Goal: Check status

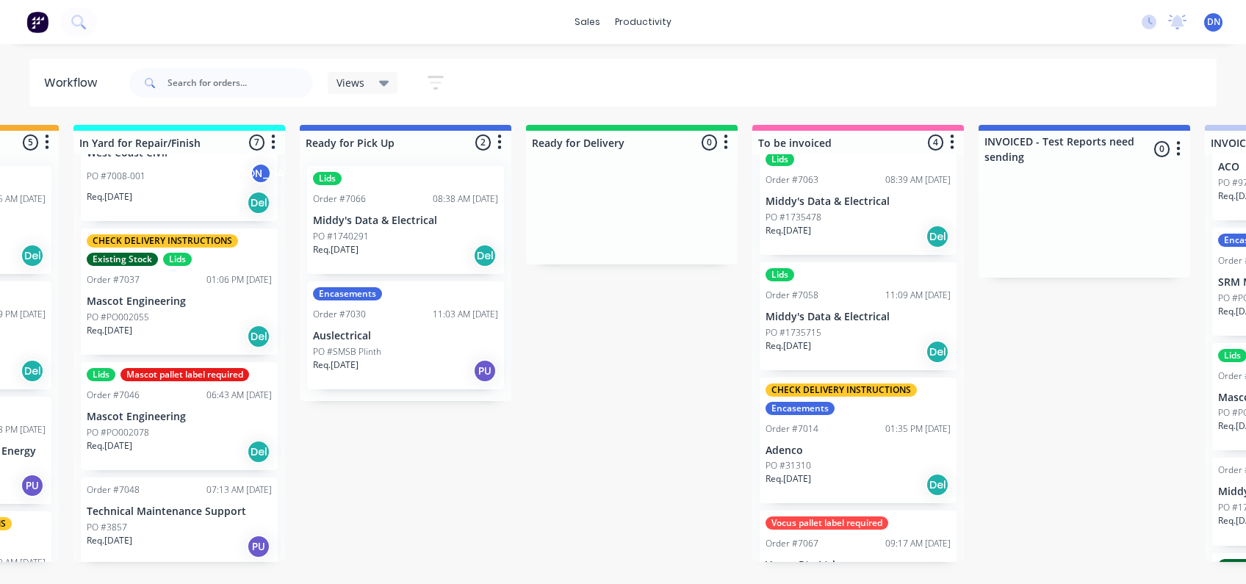
scroll to position [0, 865]
click at [380, 79] on icon at bounding box center [384, 83] width 10 height 16
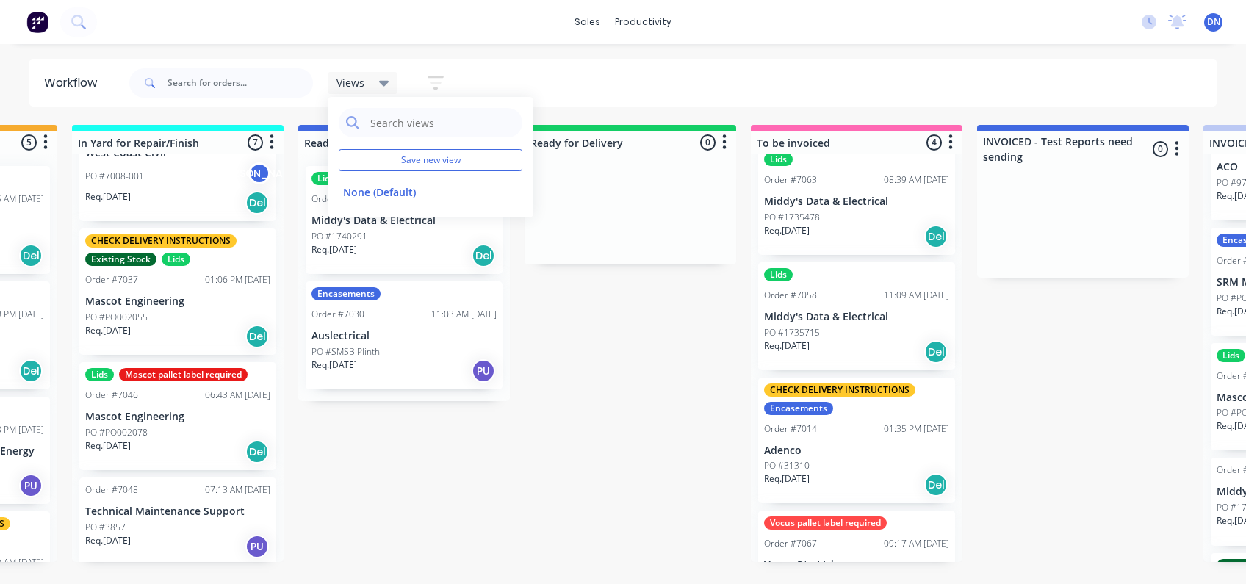
click at [502, 71] on div "Views Save new view None (Default) edit Show/Hide statuses Show line item cards…" at bounding box center [671, 83] width 1091 height 44
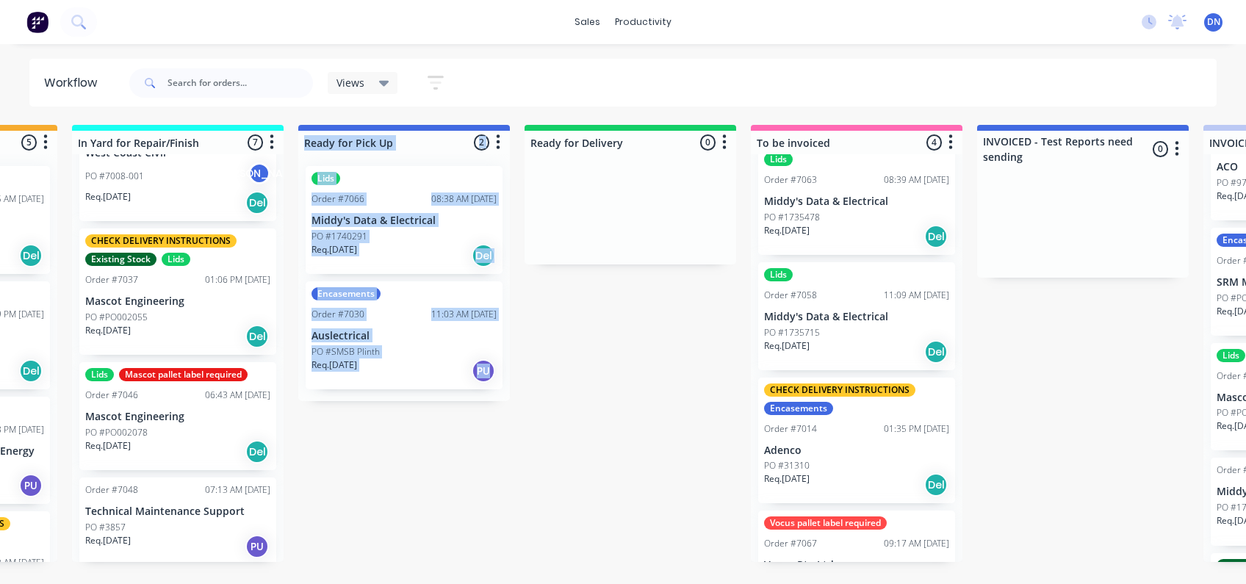
drag, startPoint x: 602, startPoint y: 145, endPoint x: 458, endPoint y: 129, distance: 144.9
click at [458, 129] on div "Submitted 6 Sort By Created date Required date Order number Customer name Most …" at bounding box center [562, 343] width 2876 height 437
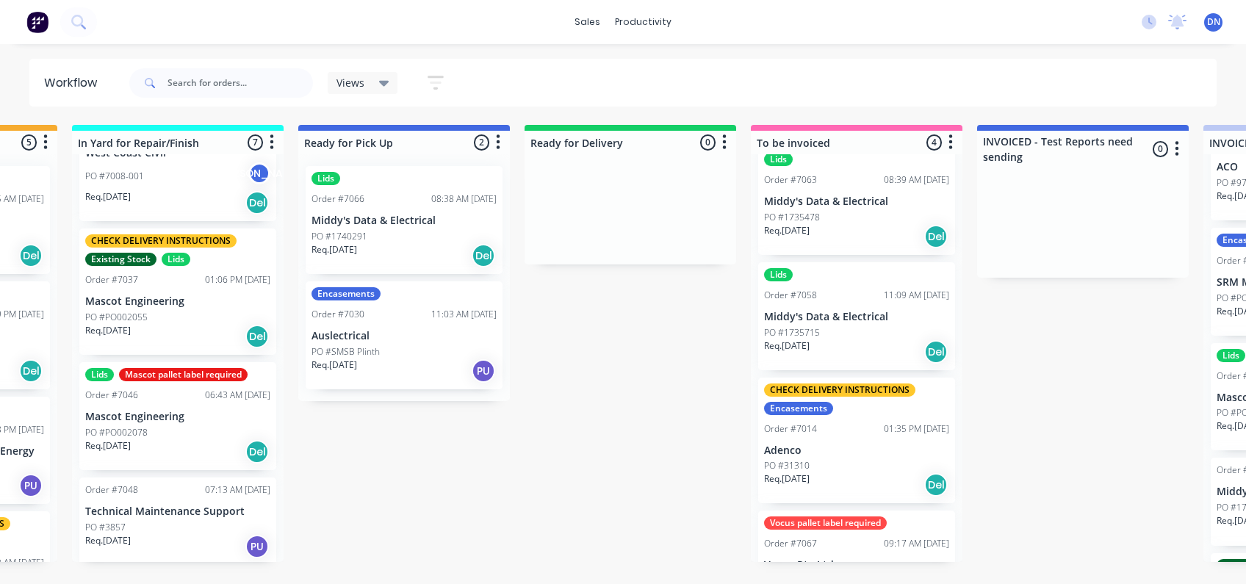
drag, startPoint x: 458, startPoint y: 129, endPoint x: 680, endPoint y: 71, distance: 229.3
click at [680, 71] on div "Views Save new view None (Default) edit Show/Hide statuses Show line item cards…" at bounding box center [671, 83] width 1091 height 44
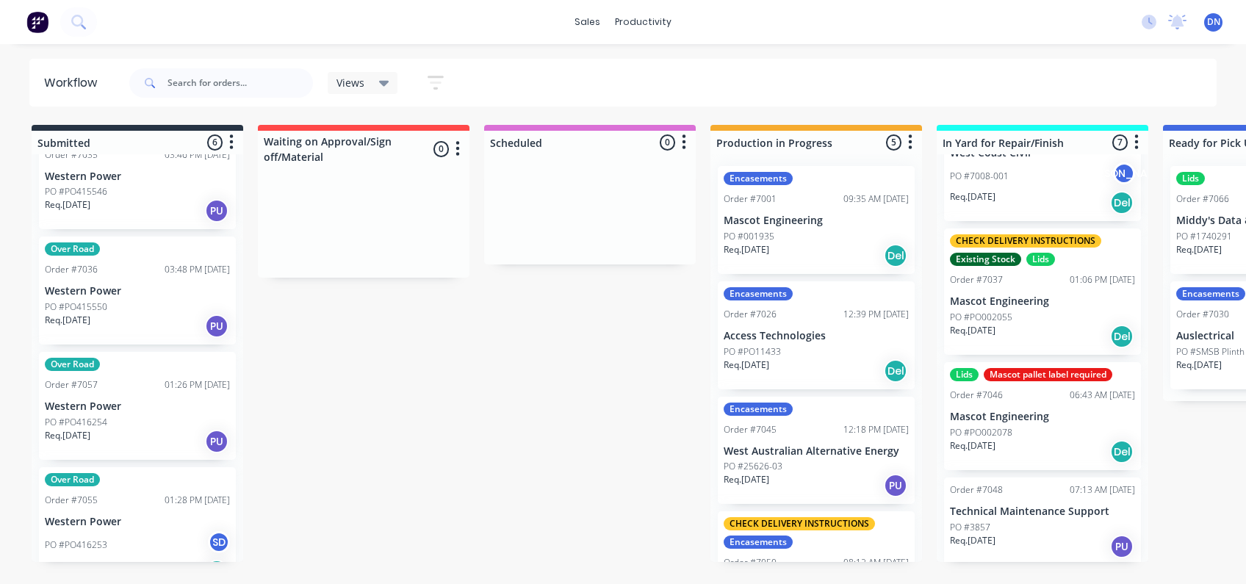
scroll to position [300, 0]
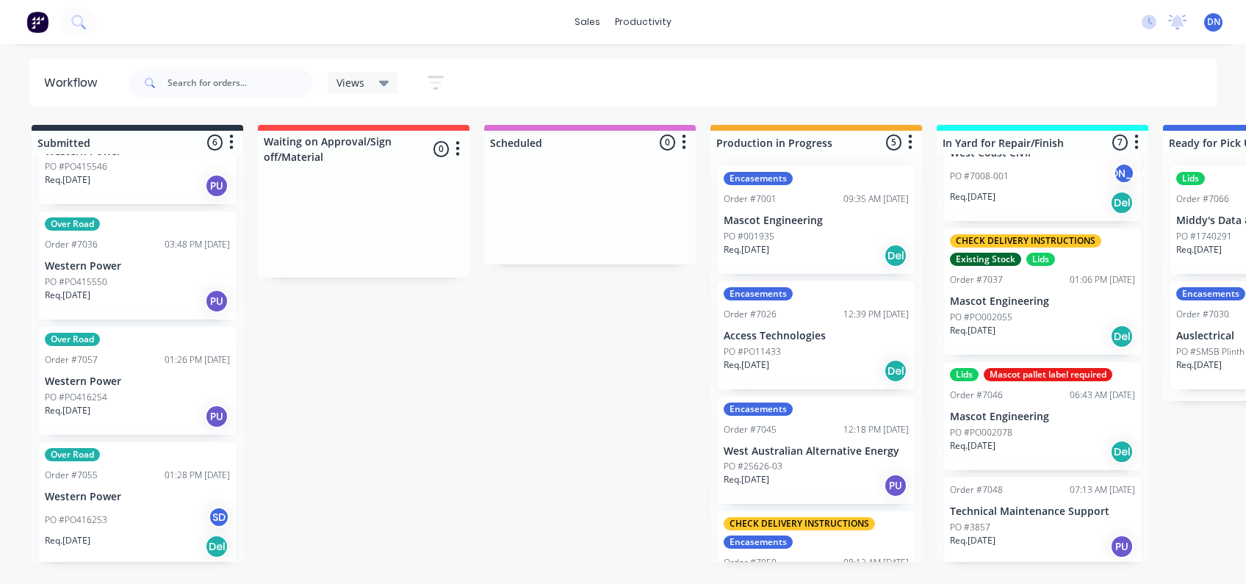
click at [140, 369] on div "Over Road Order #7057 01:26 PM [DATE] Western Power PO #PO416254 Req. [DATE] PU" at bounding box center [137, 381] width 197 height 108
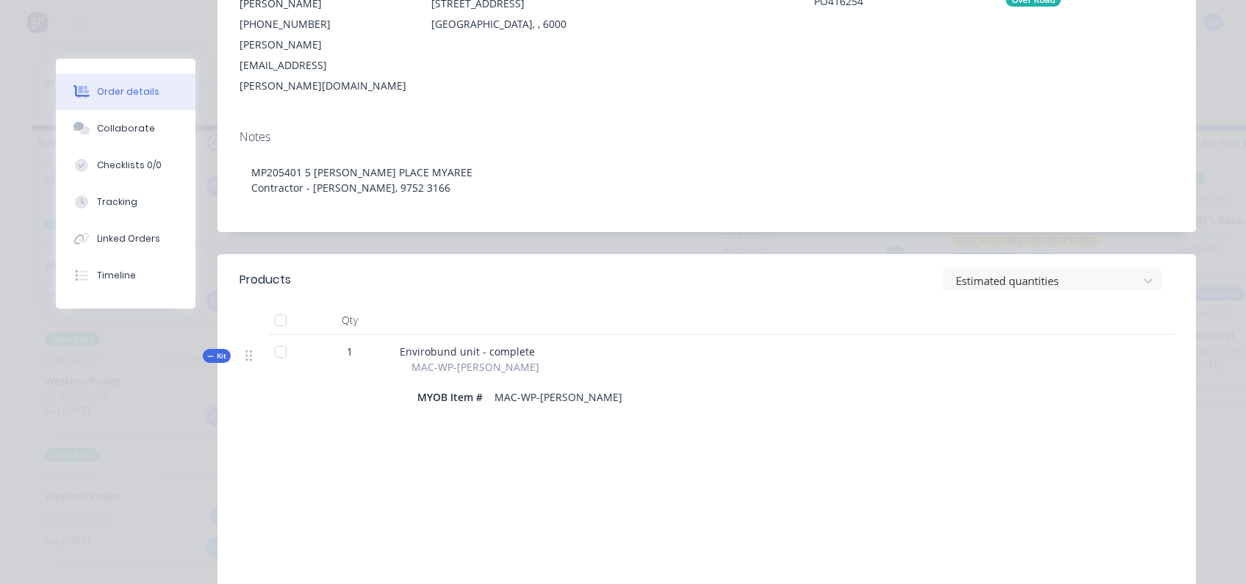
scroll to position [0, 0]
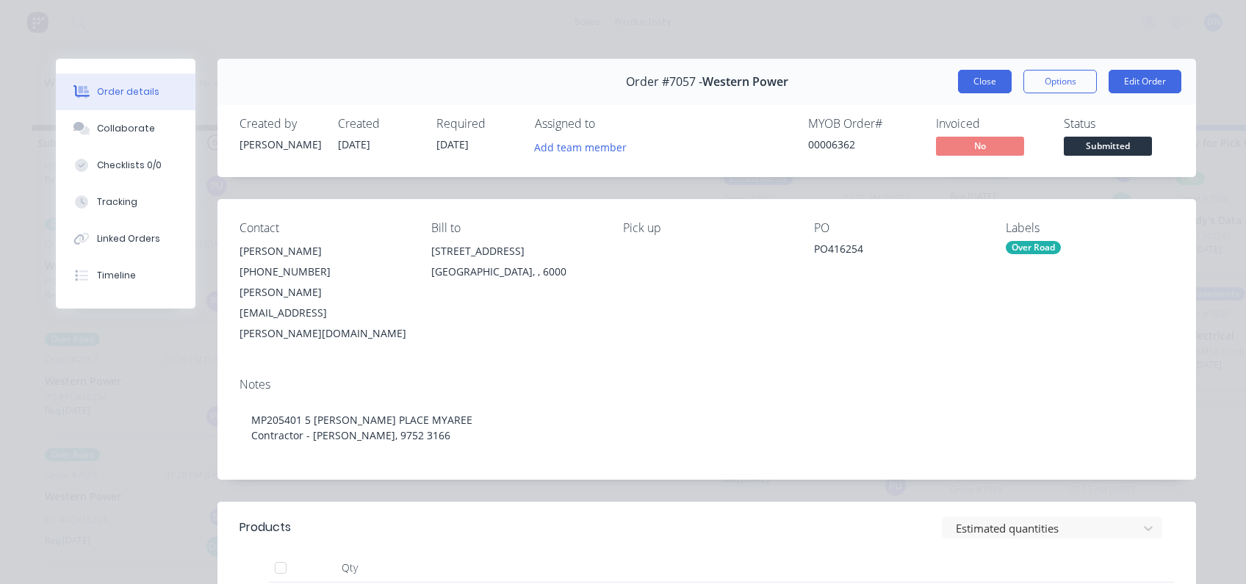
click at [972, 91] on button "Close" at bounding box center [985, 82] width 54 height 24
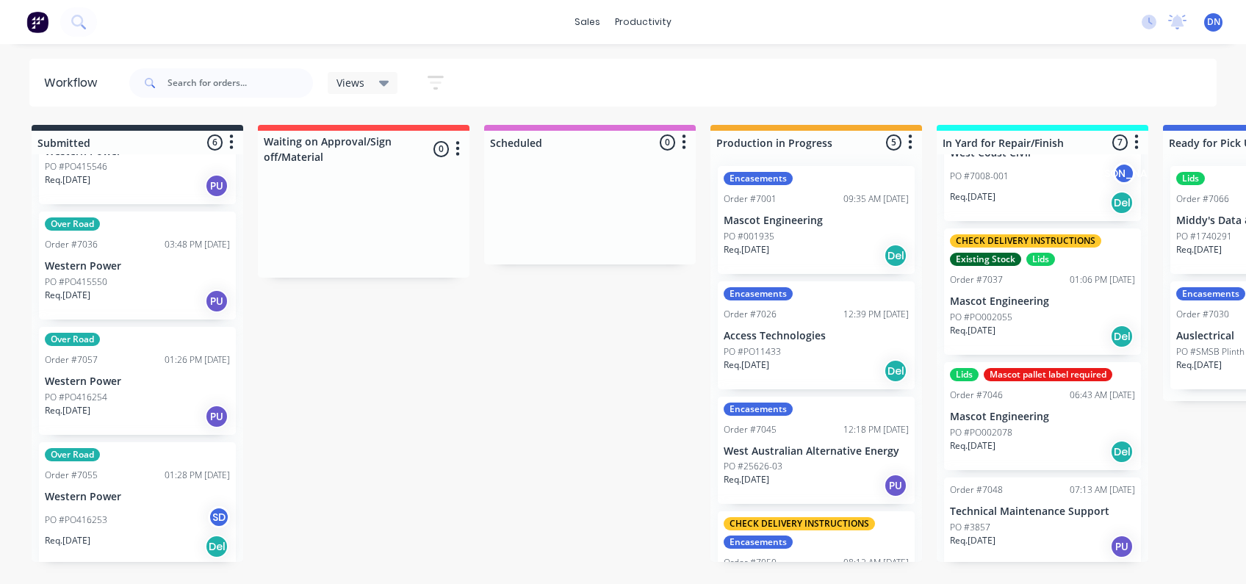
drag, startPoint x: 364, startPoint y: 142, endPoint x: 385, endPoint y: 165, distance: 31.2
click at [385, 165] on div at bounding box center [364, 149] width 212 height 37
click at [458, 147] on icon "button" at bounding box center [457, 149] width 4 height 18
click at [682, 145] on icon "button" at bounding box center [684, 142] width 4 height 18
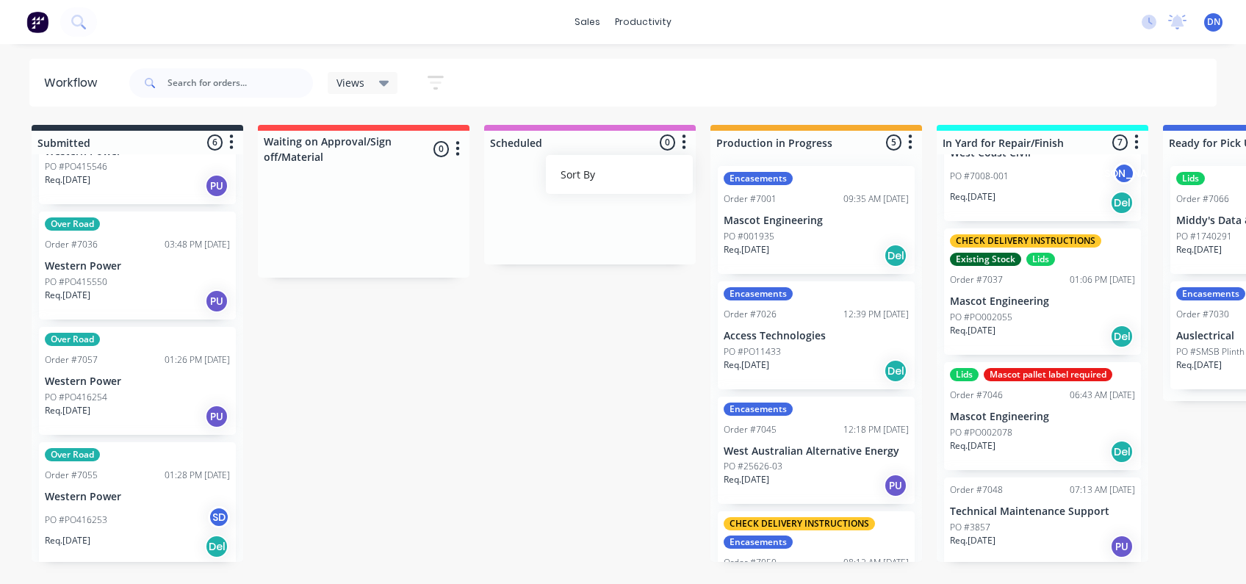
drag, startPoint x: 342, startPoint y: 141, endPoint x: 319, endPoint y: 342, distance: 201.8
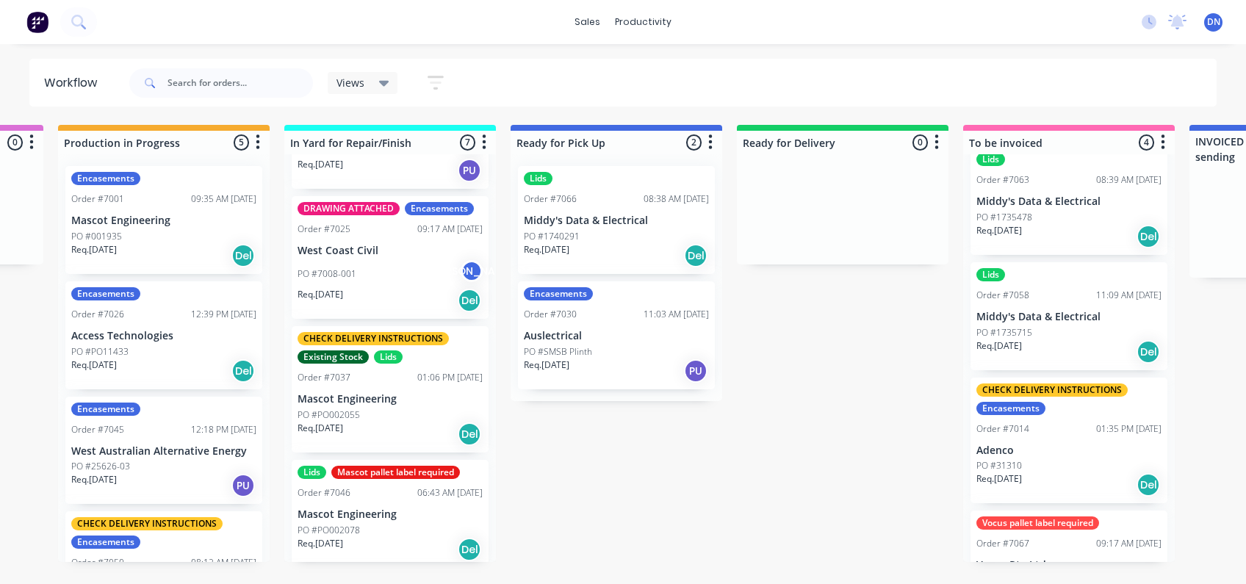
scroll to position [366, 0]
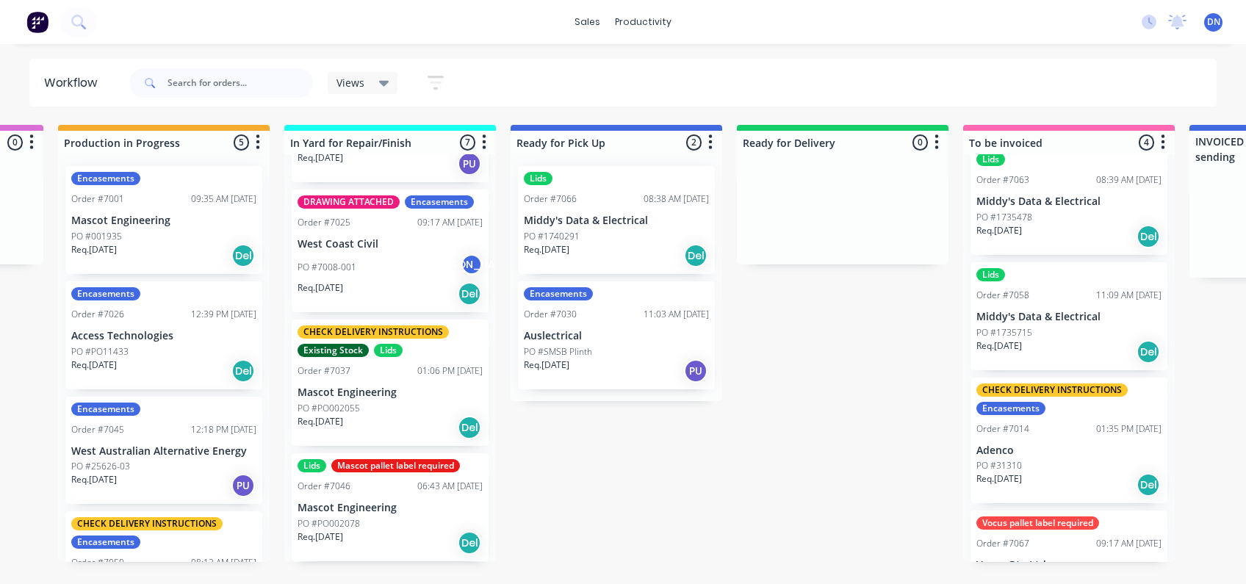
click at [386, 264] on div "PO #7008-001 JA" at bounding box center [390, 267] width 185 height 28
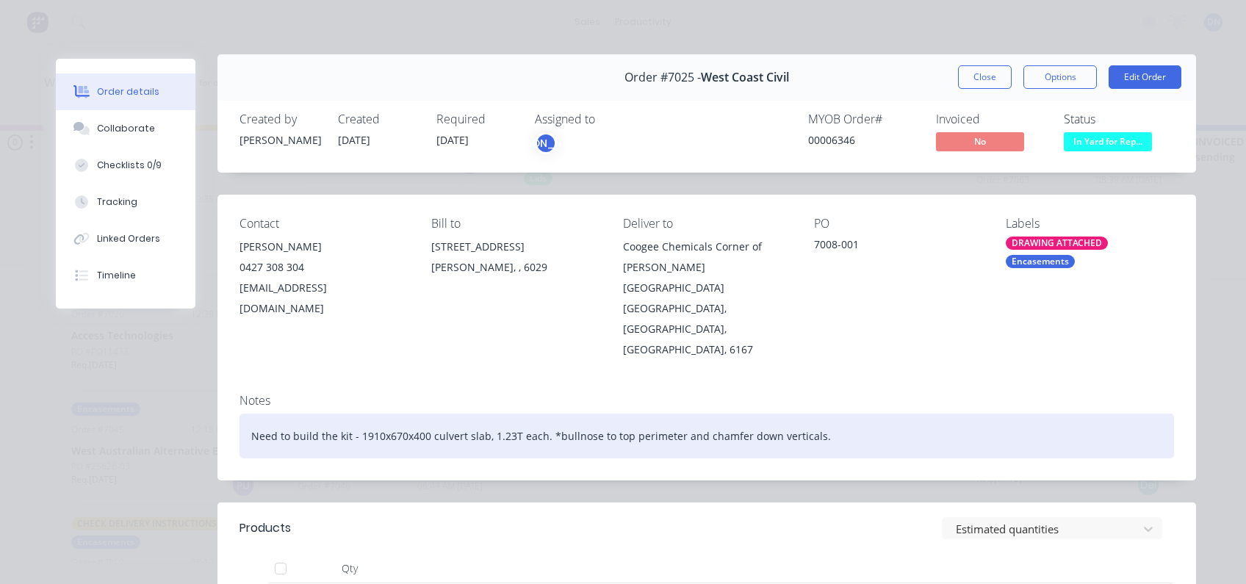
scroll to position [0, 0]
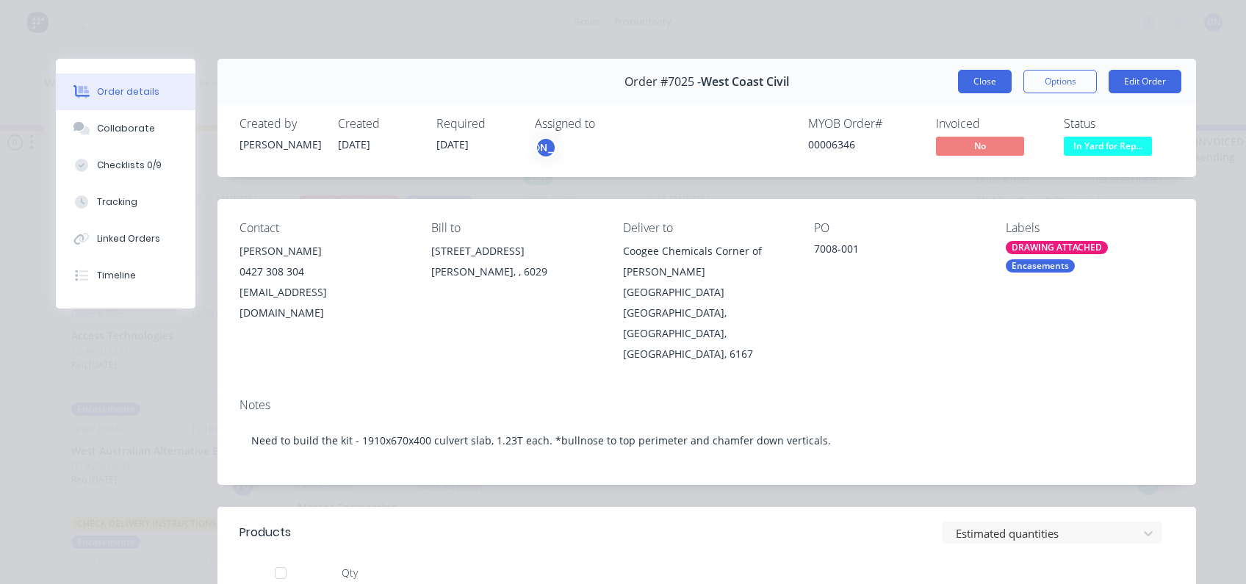
click at [974, 87] on button "Close" at bounding box center [985, 82] width 54 height 24
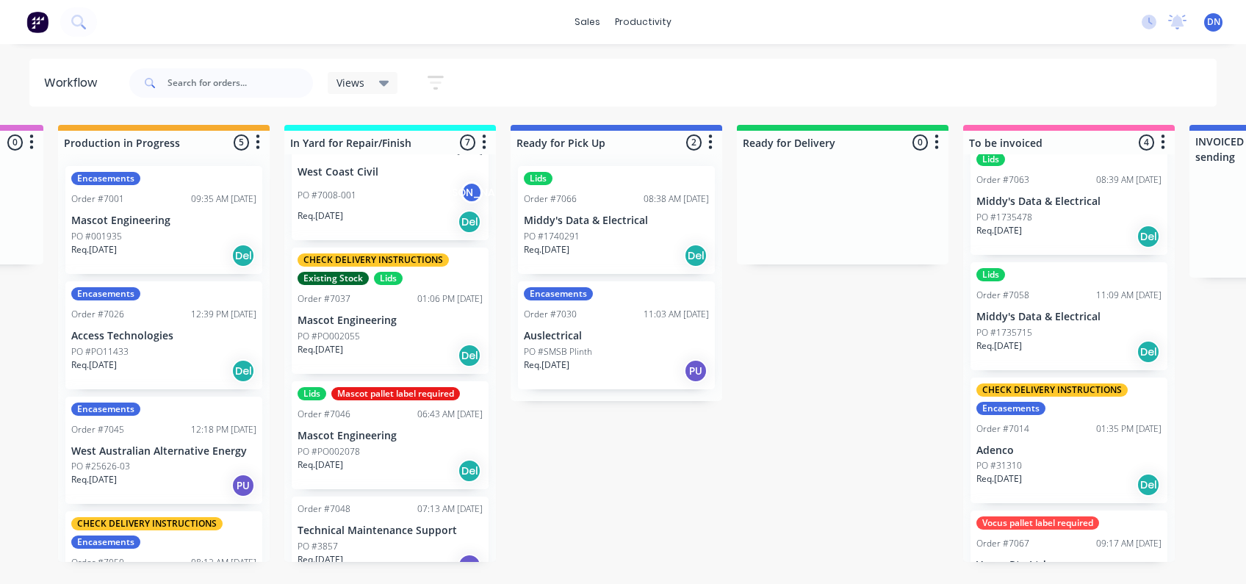
scroll to position [457, 0]
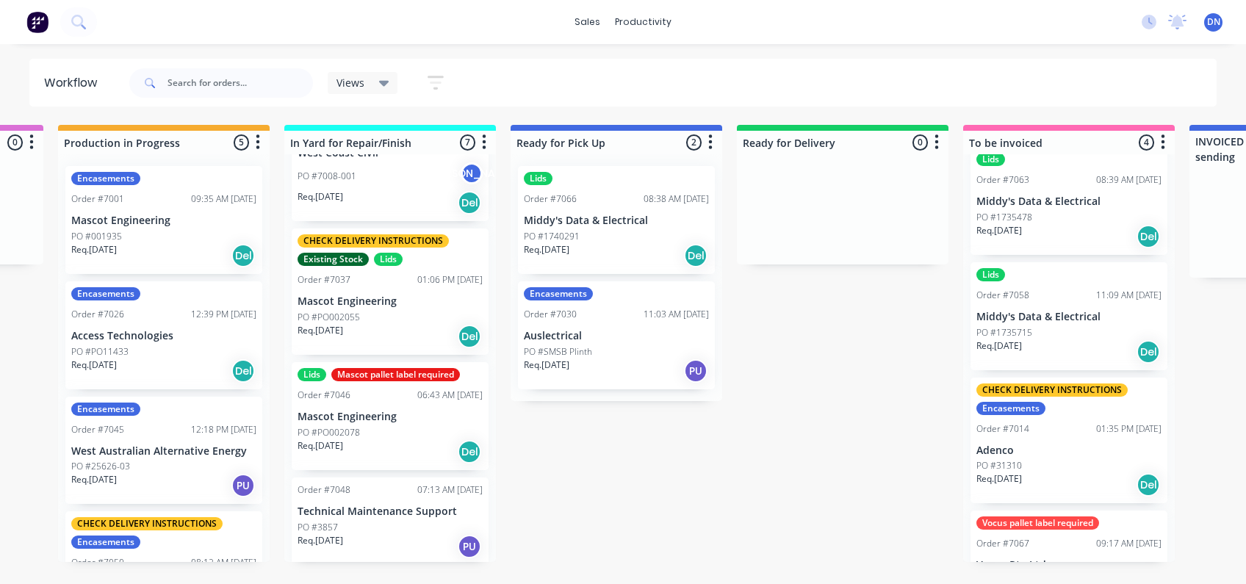
click at [358, 423] on p "Mascot Engineering" at bounding box center [390, 417] width 185 height 12
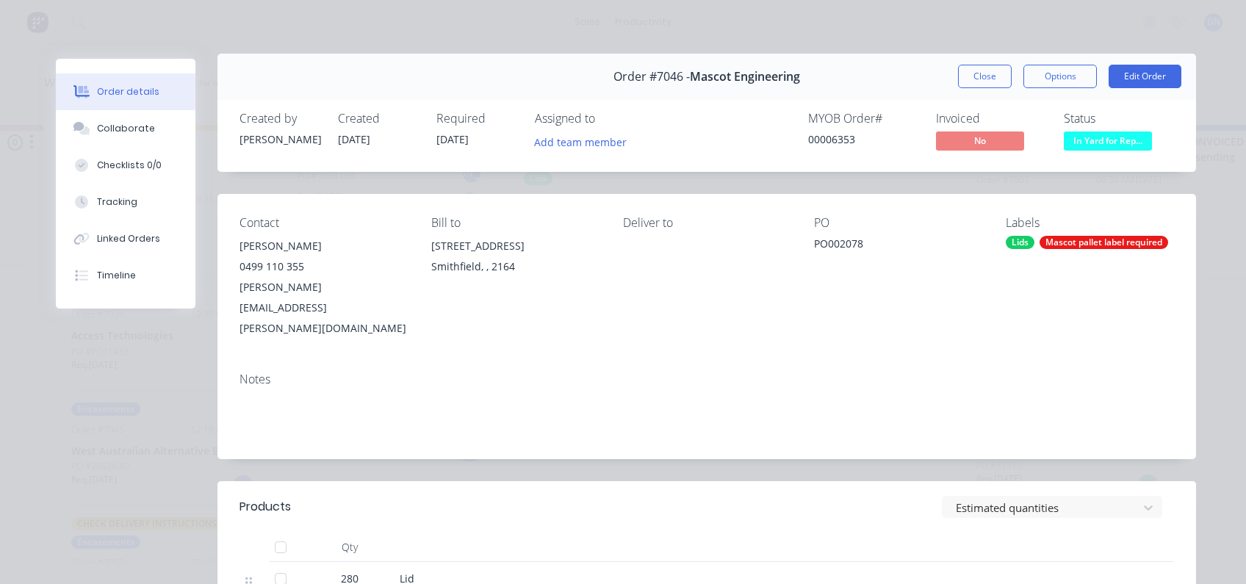
scroll to position [0, 0]
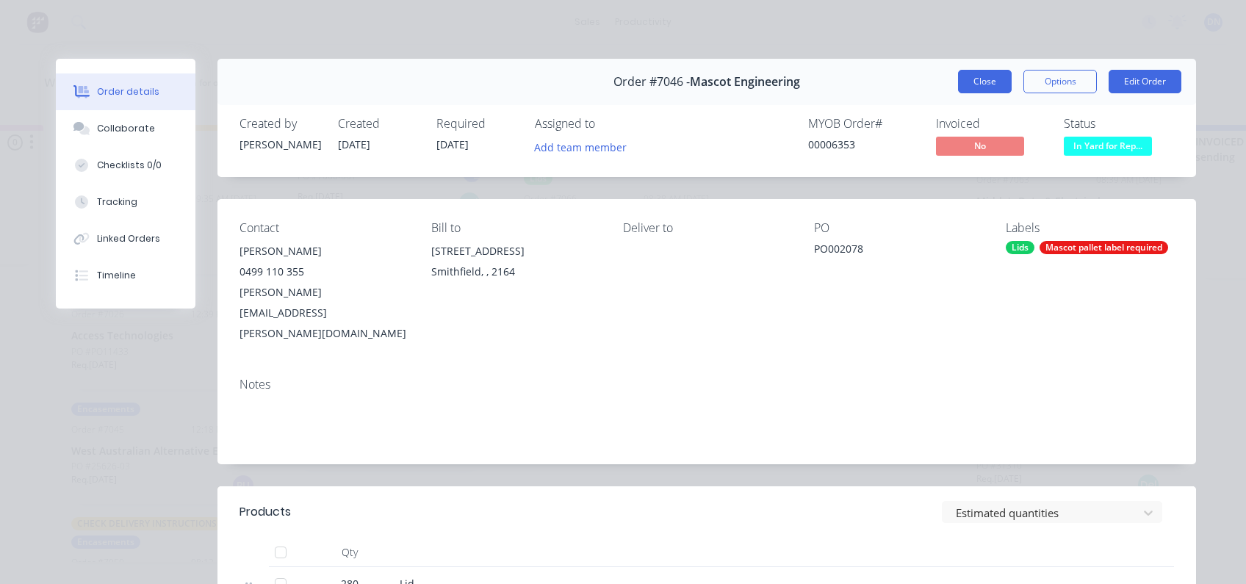
click at [960, 76] on button "Close" at bounding box center [985, 82] width 54 height 24
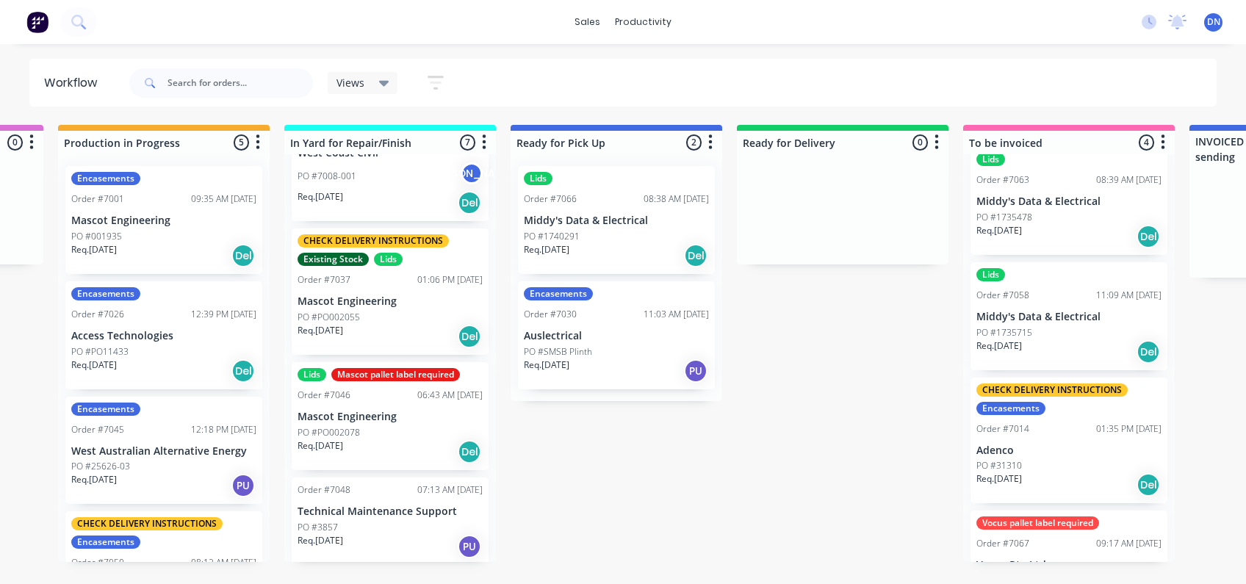
click at [878, 434] on div "Submitted 6 Sort By Created date Required date Order number Customer name Most …" at bounding box center [775, 343] width 2876 height 437
